Goal: Task Accomplishment & Management: Manage account settings

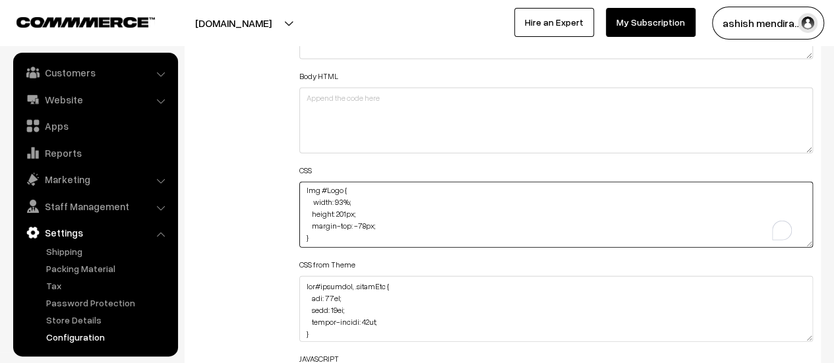
scroll to position [85, 0]
drag, startPoint x: 332, startPoint y: 238, endPoint x: 291, endPoint y: 149, distance: 98.2
click at [291, 149] on div "Header HTML Body HTML CSS @media (max-width: 767px) { #Logo { margin-top: -28px…" at bounding box center [555, 208] width 533 height 471
click at [379, 209] on textarea "@media (max-width: 767px) { #Logo { margin-top: -28px; max-width: 85px; } } Img…" at bounding box center [556, 215] width 514 height 66
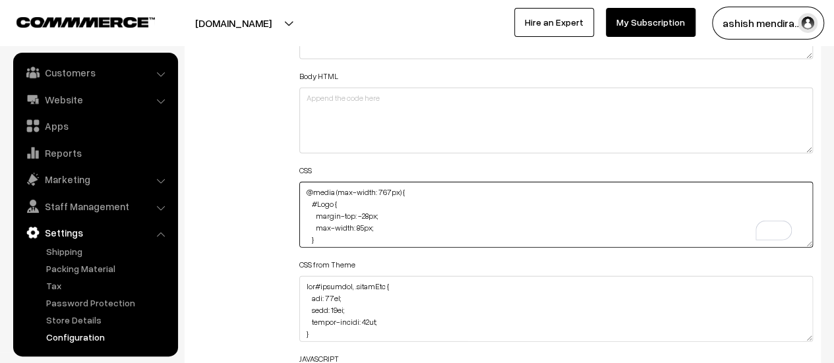
scroll to position [85, 0]
drag, startPoint x: 305, startPoint y: 189, endPoint x: 362, endPoint y: 271, distance: 99.5
click at [362, 271] on div "Header HTML Body HTML CSS @media (max-width: 767px) { #Logo { margin-top: -28px…" at bounding box center [556, 204] width 514 height 463
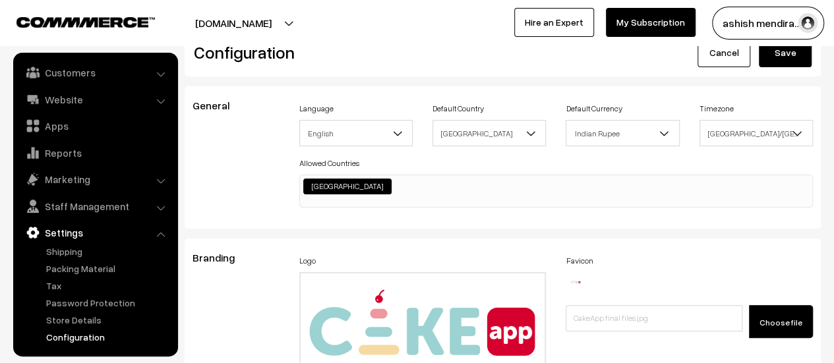
scroll to position [0, 0]
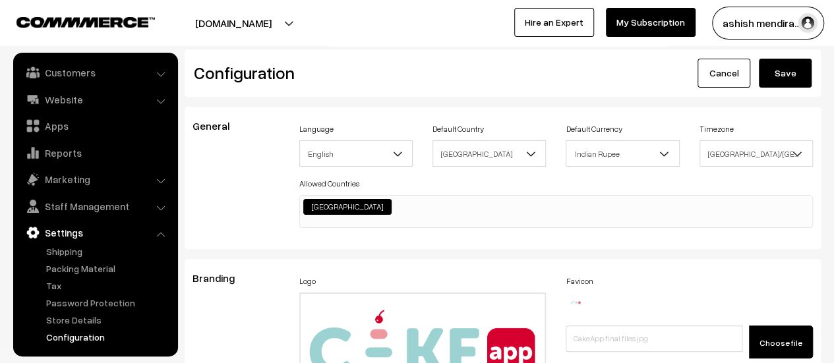
click at [765, 69] on button "Save" at bounding box center [785, 73] width 53 height 29
click at [779, 73] on button "Save" at bounding box center [785, 73] width 53 height 29
click at [261, 23] on button "[DOMAIN_NAME]" at bounding box center [233, 23] width 169 height 33
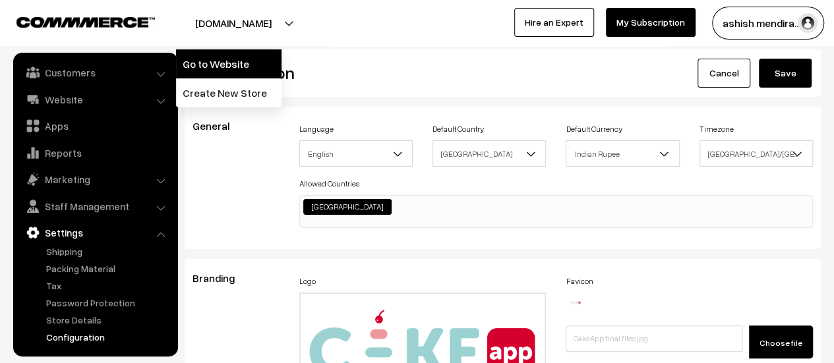
click at [230, 67] on link "Go to Website" at bounding box center [228, 63] width 105 height 29
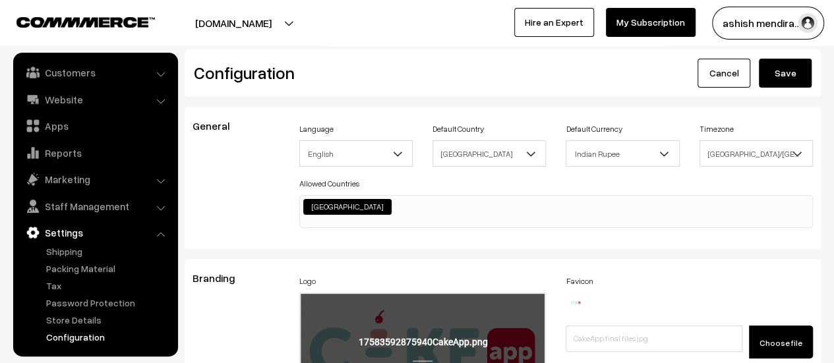
click at [359, 347] on input "file" at bounding box center [423, 358] width 245 height 129
click at [349, 332] on input "file" at bounding box center [423, 358] width 245 height 129
type input "C:\fakepath\CakeApp.png"
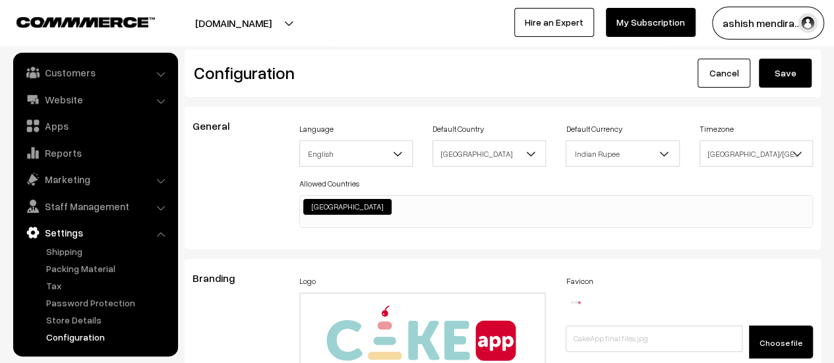
click at [763, 84] on button "Save" at bounding box center [785, 73] width 53 height 29
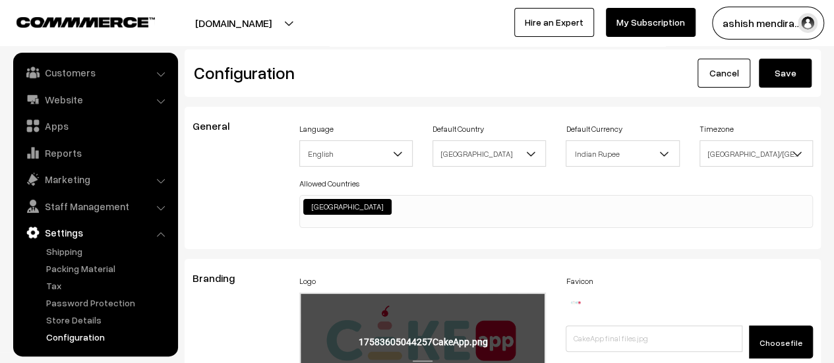
click at [463, 314] on input "file" at bounding box center [423, 358] width 245 height 129
type input "C:\fakepath\CakeApp.png"
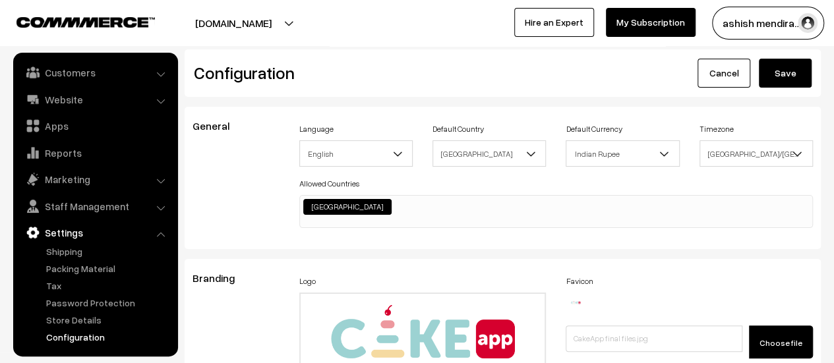
click at [788, 69] on button "Save" at bounding box center [785, 73] width 53 height 29
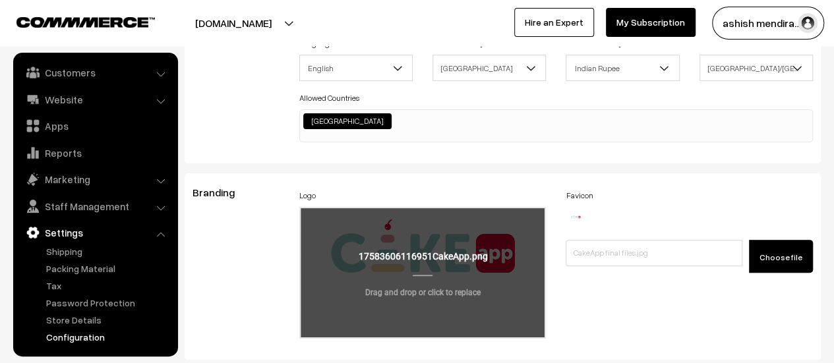
scroll to position [132, 0]
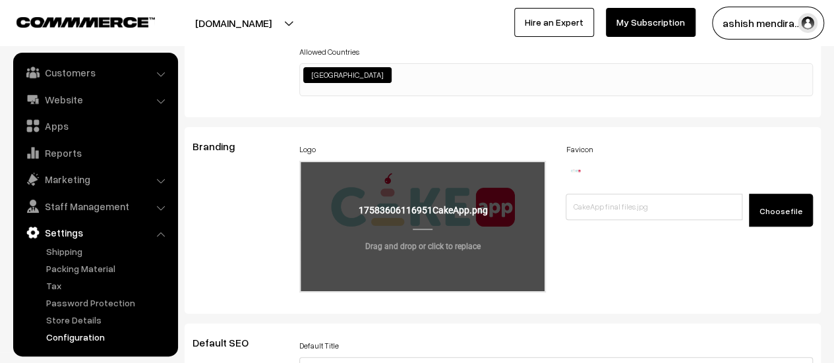
click at [398, 202] on input "file" at bounding box center [423, 226] width 245 height 129
type input "C:\fakepath\CakeApp.png"
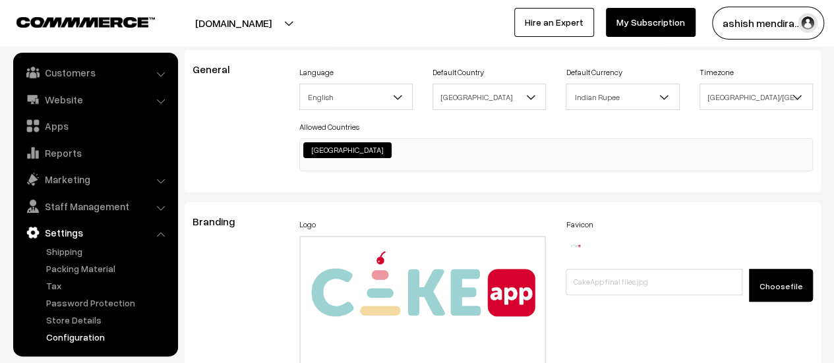
scroll to position [0, 0]
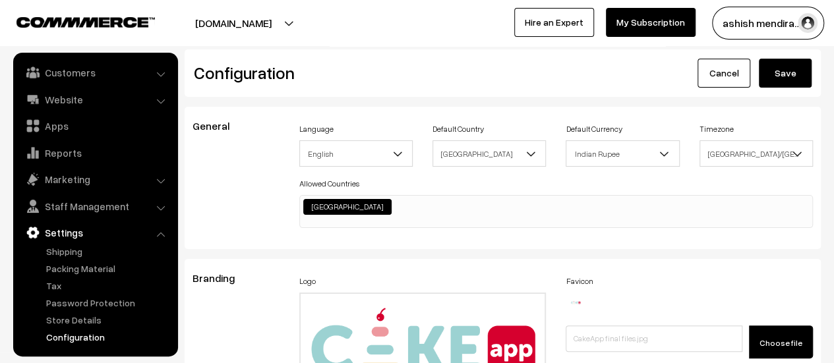
click at [788, 76] on button "Save" at bounding box center [785, 73] width 53 height 29
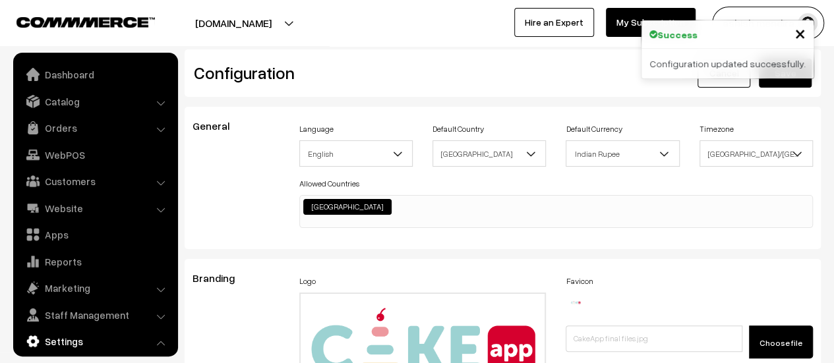
scroll to position [1061, 0]
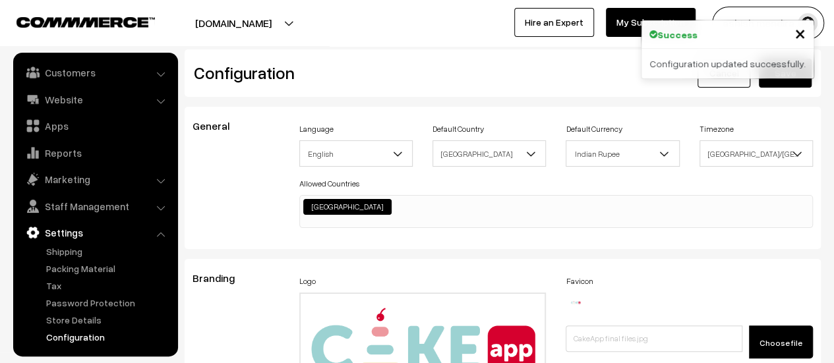
click at [262, 24] on button "[DOMAIN_NAME]" at bounding box center [233, 23] width 169 height 33
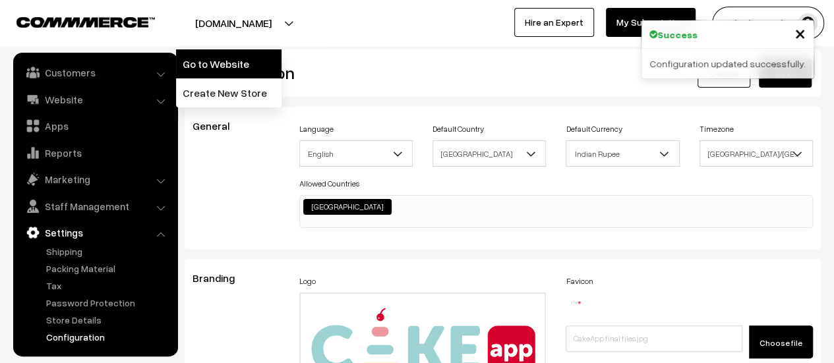
click at [251, 69] on link "Go to Website" at bounding box center [228, 63] width 105 height 29
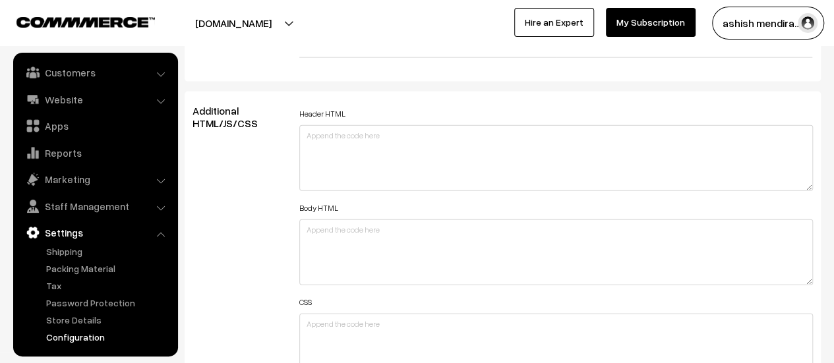
scroll to position [1648, 0]
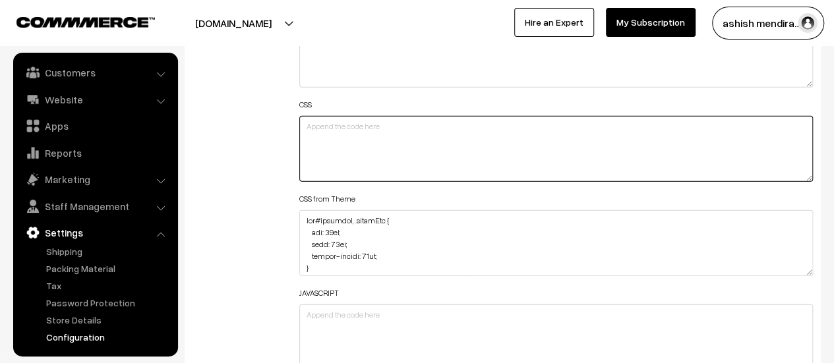
click at [397, 129] on textarea at bounding box center [556, 149] width 514 height 66
paste textarea "@media (max-width: 767px) { #Logo { margin-top: -28px; max-width: 85px; } }"
drag, startPoint x: 369, startPoint y: 135, endPoint x: 357, endPoint y: 135, distance: 12.5
click at [357, 135] on textarea "@media (max-width: 767px) { #Logo { margin-top: -28px; max-width: 85px; } }" at bounding box center [556, 149] width 514 height 66
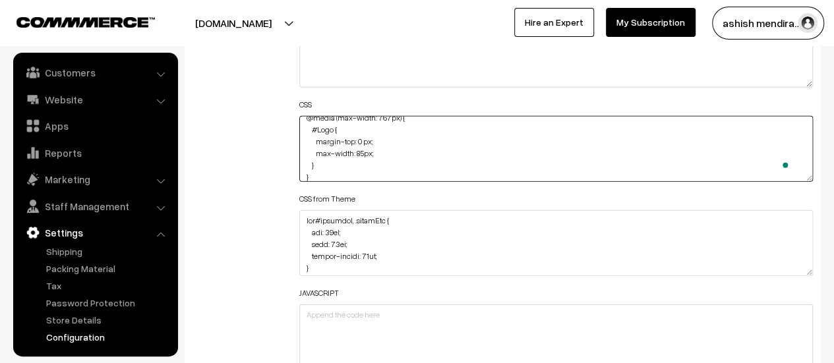
click at [362, 149] on textarea "@media (max-width: 767px) { #Logo { margin-top: 0 px; max-width: 85px; } }" at bounding box center [556, 149] width 514 height 66
click at [364, 152] on textarea "@media (max-width: 767px) { #Logo { margin-top: 0 px; max-width: 85px; } }" at bounding box center [556, 149] width 514 height 66
click at [359, 139] on textarea "@media (max-width: 767px) { #Logo { margin-top: 0 px; max-width:110 px; } }" at bounding box center [556, 149] width 514 height 66
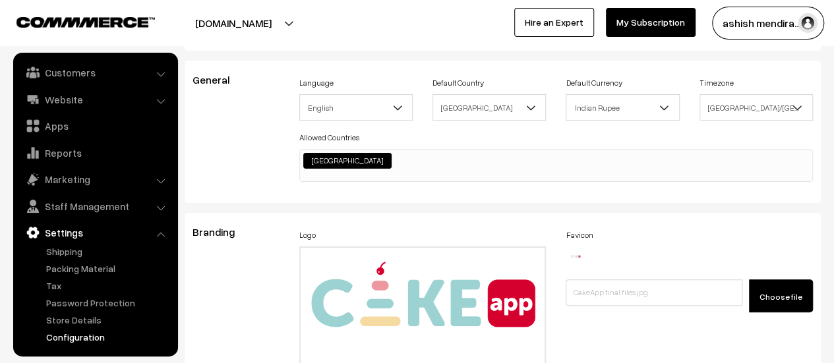
scroll to position [0, 0]
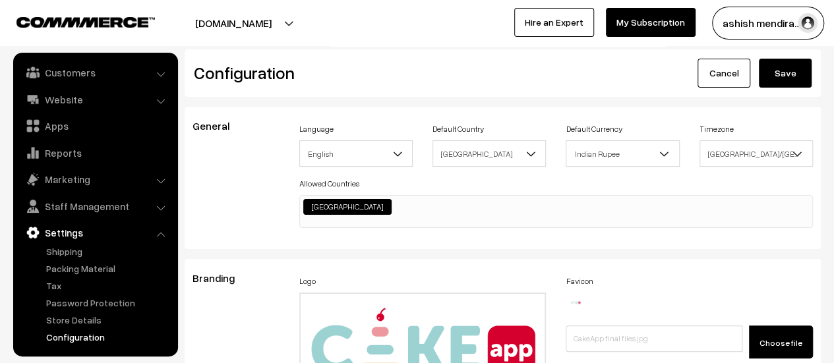
type textarea "@media (max-width: 767px) { #Logo { margin-top: -12 px; max-width:110 px; } }"
click at [784, 76] on button "Save" at bounding box center [785, 73] width 53 height 29
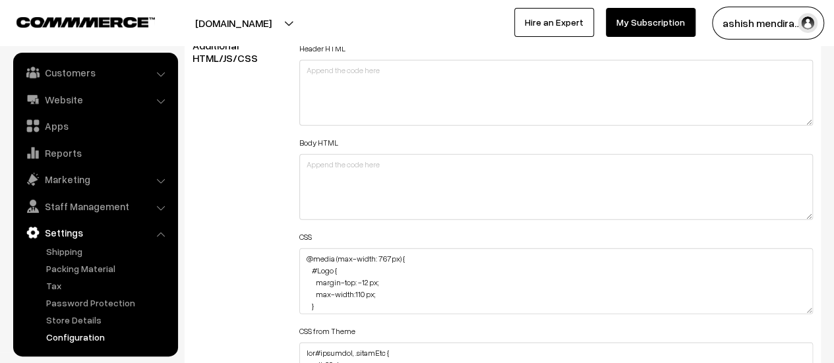
scroll to position [1516, 0]
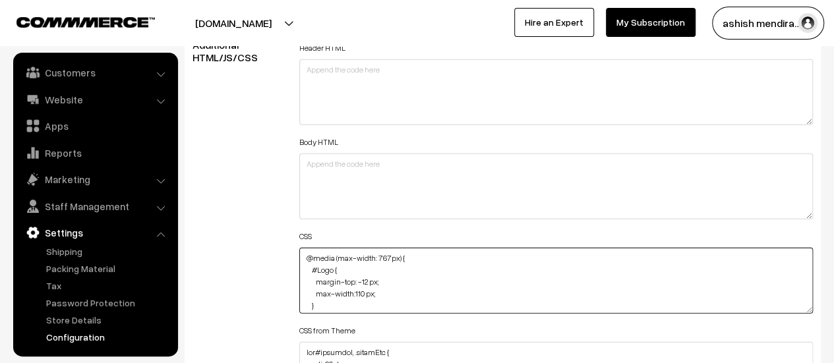
click at [369, 281] on textarea "@media (max-width: 767px) { #Logo { margin-top: -12 px; max-width:110 px; } }" at bounding box center [556, 281] width 514 height 66
click at [366, 291] on textarea "@media (max-width: 767px) { #Logo { margin-top: -12 px; max-width:110 px; } }" at bounding box center [556, 281] width 514 height 66
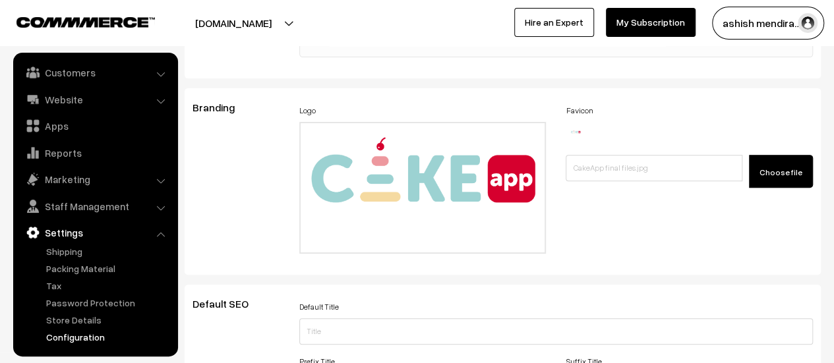
scroll to position [0, 0]
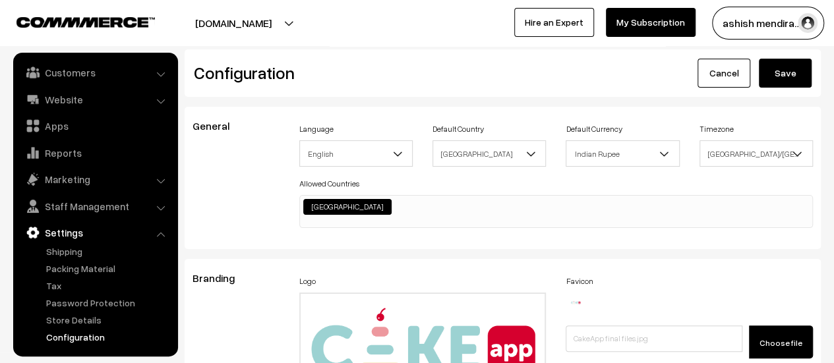
type textarea "@media (max-width: 767px) { #Logo { margin-top: -12px; max-width:110px; } }"
click at [781, 67] on button "Save" at bounding box center [785, 73] width 53 height 29
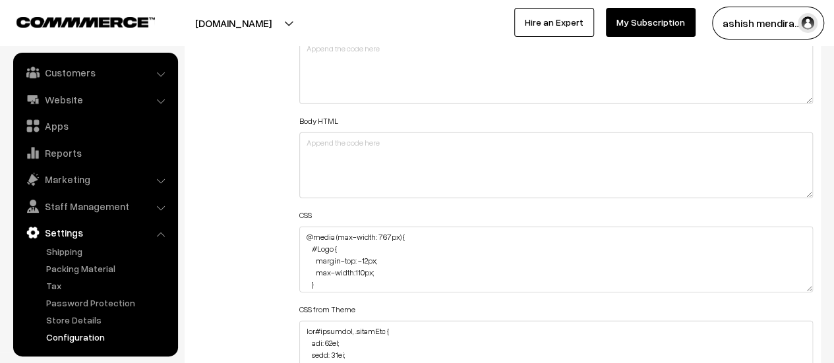
scroll to position [1582, 0]
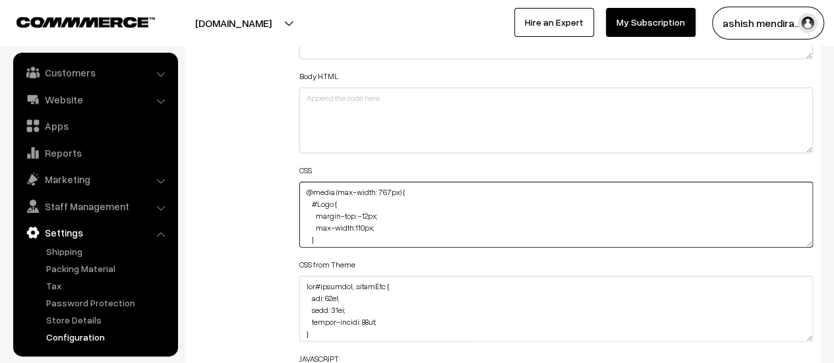
drag, startPoint x: 359, startPoint y: 226, endPoint x: 367, endPoint y: 251, distance: 25.6
click at [359, 225] on textarea "@media (max-width: 767px) { #Logo { margin-top: -12px; max-width:110px; } }" at bounding box center [556, 215] width 514 height 66
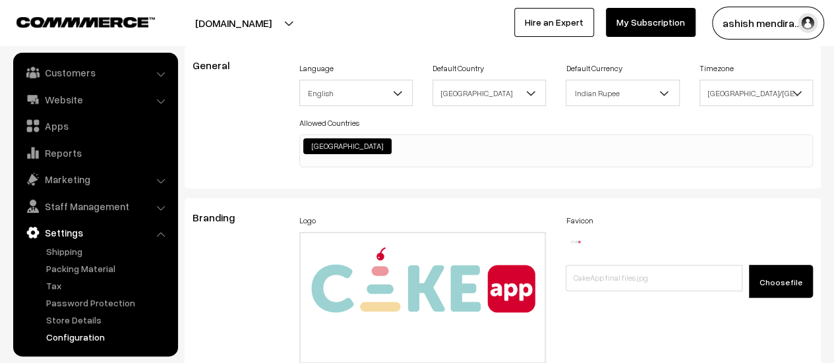
scroll to position [0, 0]
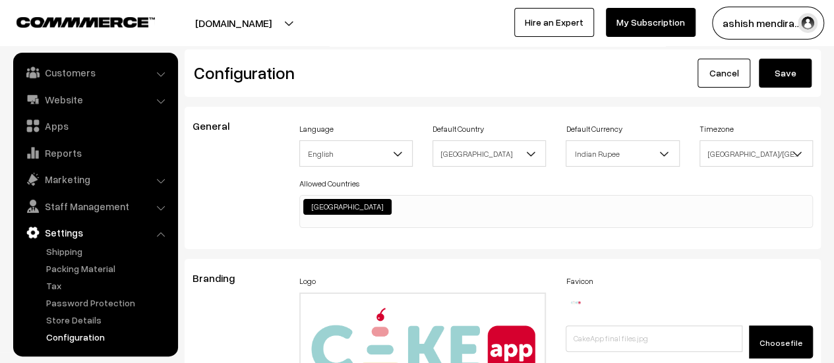
type textarea "@media (max-width: 767px) { #Logo { margin-top: -12px; max-width:150px; } }"
click at [770, 76] on button "Save" at bounding box center [785, 73] width 53 height 29
